Goal: Task Accomplishment & Management: Manage account settings

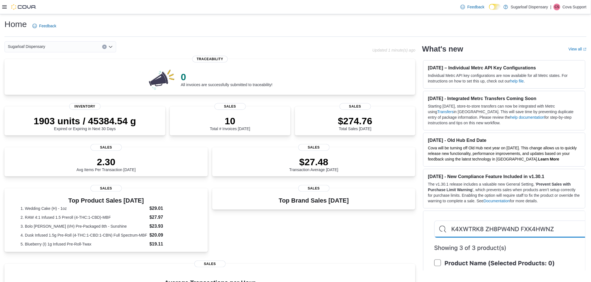
click at [2, 7] on icon at bounding box center [4, 6] width 4 height 3
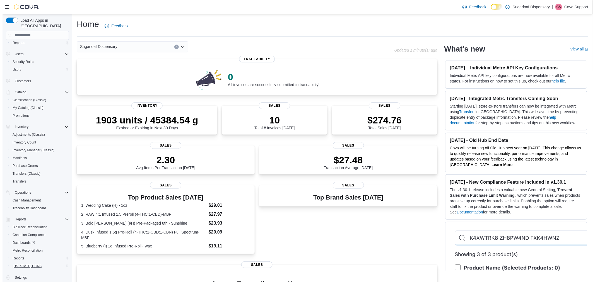
scroll to position [23, 0]
click at [18, 254] on span "Reports" at bounding box center [16, 256] width 12 height 4
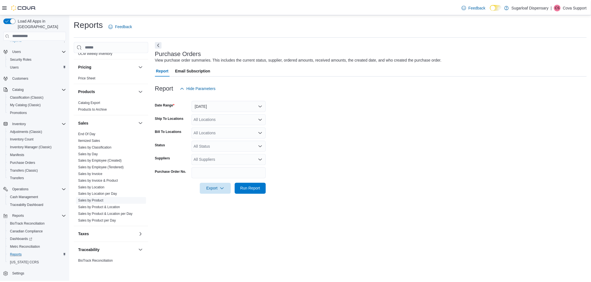
scroll to position [298, 0]
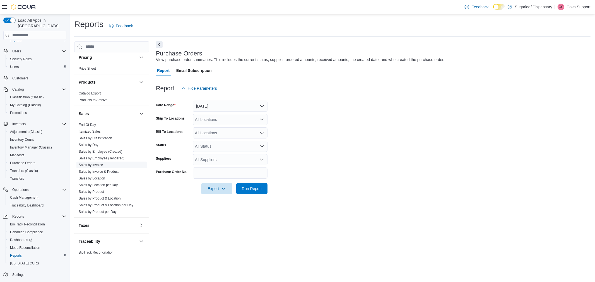
click at [94, 166] on link "Sales by Invoice" at bounding box center [91, 165] width 24 height 4
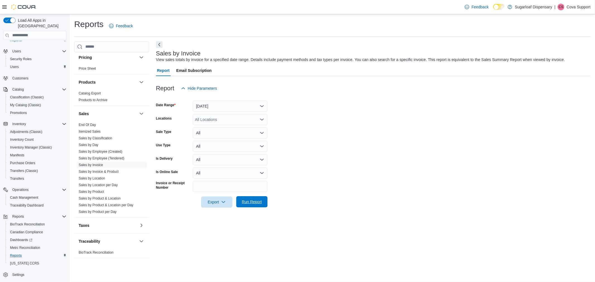
drag, startPoint x: 256, startPoint y: 206, endPoint x: 261, endPoint y: 202, distance: 6.0
click at [256, 206] on span "Run Report" at bounding box center [252, 201] width 25 height 11
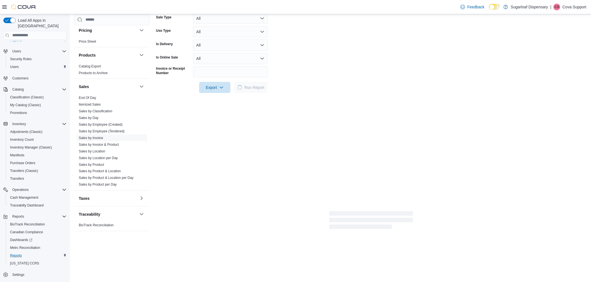
scroll to position [124, 0]
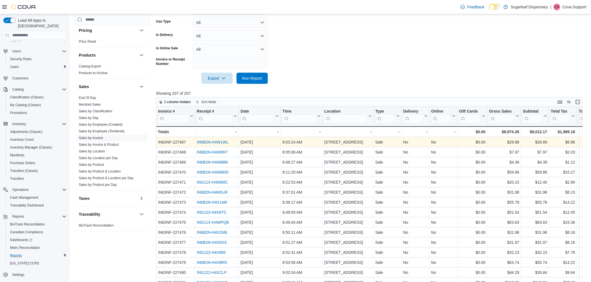
click at [219, 138] on div "IN6B2N-H4W1WL - Receipt # URL, column 2, row 1" at bounding box center [217, 142] width 44 height 10
click at [220, 142] on link "IN6B2N-H4W1WL" at bounding box center [212, 142] width 32 height 4
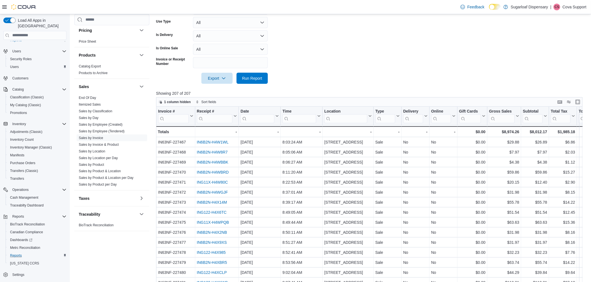
click at [570, 4] on p "Cova Support" at bounding box center [574, 7] width 24 height 7
click at [564, 56] on button "Sign Out" at bounding box center [558, 55] width 51 height 9
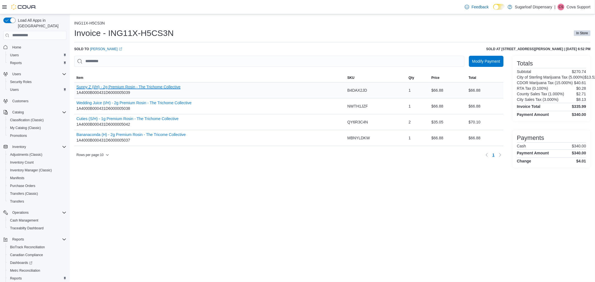
click at [152, 87] on button "Sunny Z (I/H) - 2g Premium Rosin - The Trichome Collective" at bounding box center [128, 87] width 104 height 4
click at [172, 103] on button "Wedding Juice (I/H) - 2g Premium Rosin - The Trichome Collective" at bounding box center [133, 103] width 115 height 4
click at [166, 118] on button "Cuties (S/H) - 1g Premium Rosin - The Trichome Collective" at bounding box center [127, 119] width 102 height 4
click at [175, 133] on button "Bananaconda (H) - 2g Premium Rosin - The Tricome Collective" at bounding box center [130, 135] width 109 height 4
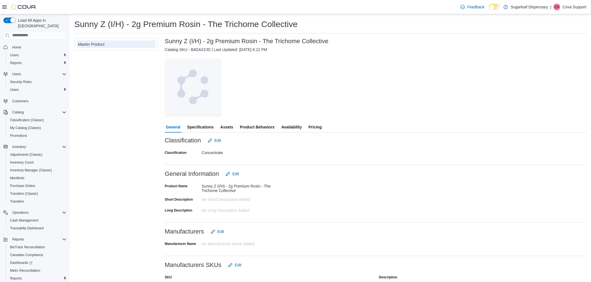
click at [202, 122] on span "Specifications" at bounding box center [200, 127] width 27 height 11
click at [195, 127] on span "Specifications" at bounding box center [200, 127] width 27 height 11
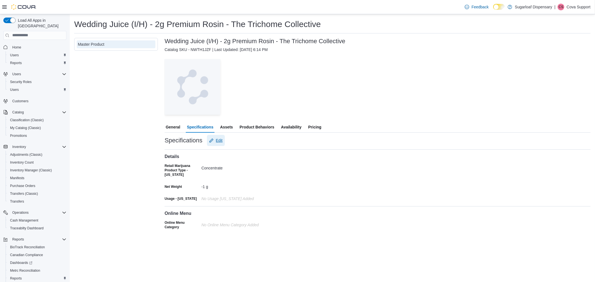
click at [219, 143] on span "Edit" at bounding box center [219, 141] width 7 height 6
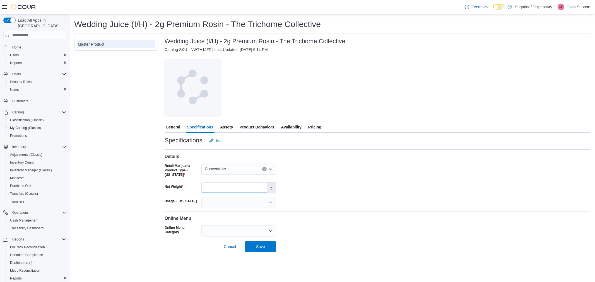
click at [218, 189] on input "**" at bounding box center [235, 188] width 66 height 11
drag, startPoint x: 218, startPoint y: 189, endPoint x: 185, endPoint y: 188, distance: 33.2
click at [184, 189] on div "Net Weight ** g" at bounding box center [221, 188] width 112 height 11
type input "*"
click at [269, 248] on span "Save" at bounding box center [260, 246] width 25 height 11
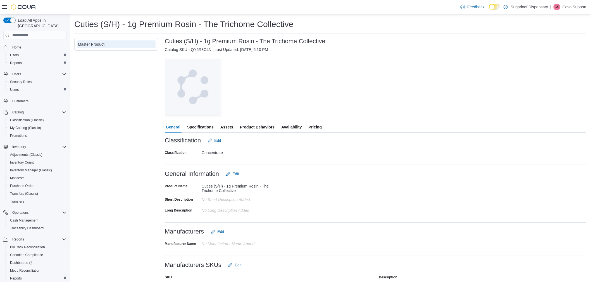
click at [201, 125] on span "Specifications" at bounding box center [200, 127] width 27 height 11
click at [199, 126] on span "Specifications" at bounding box center [200, 127] width 27 height 11
